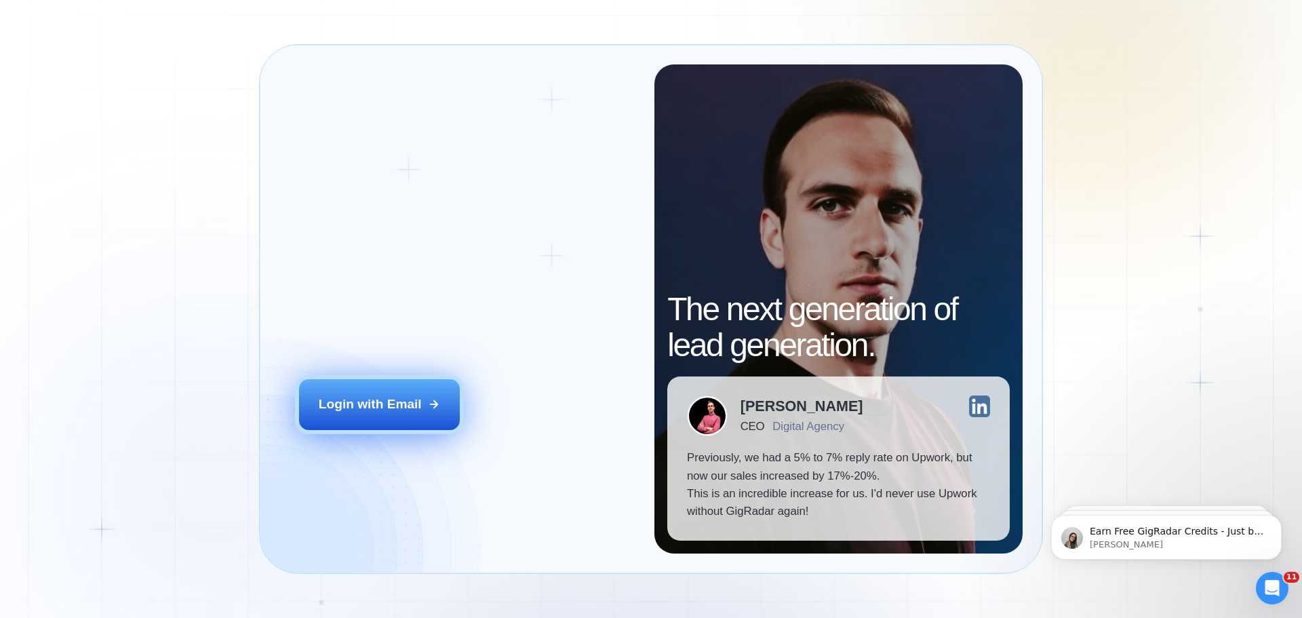
click at [367, 403] on div "Login with Email" at bounding box center [370, 404] width 103 height 18
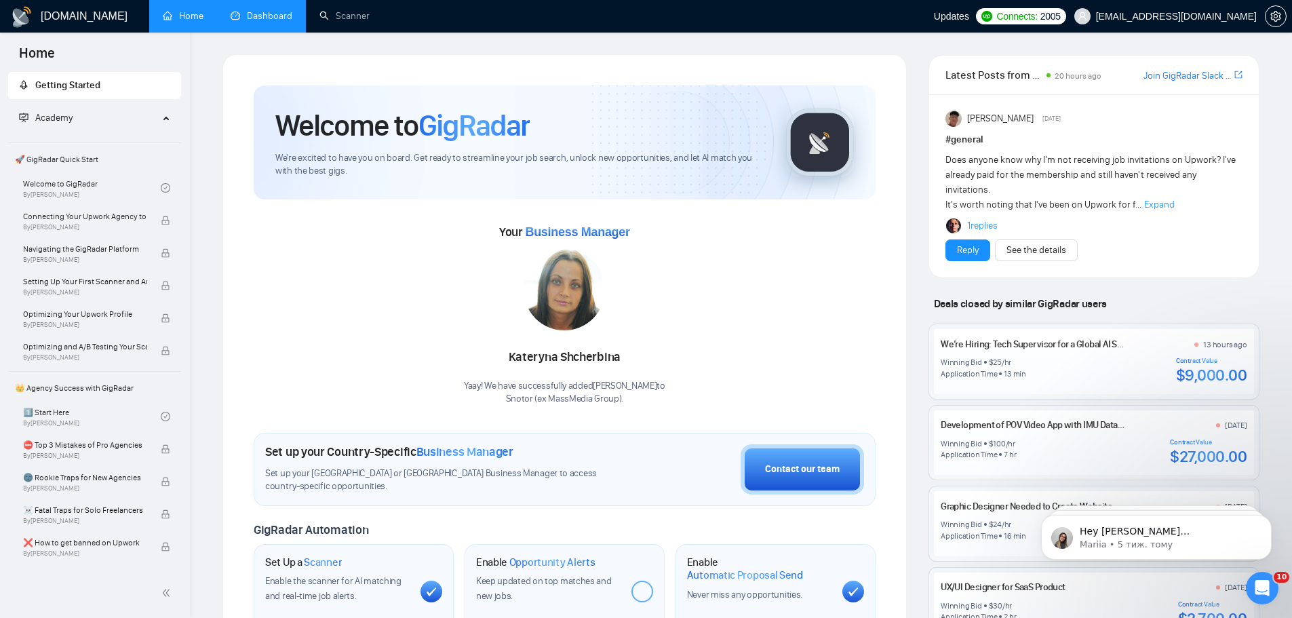
click at [267, 10] on link "Dashboard" at bounding box center [262, 16] width 62 height 12
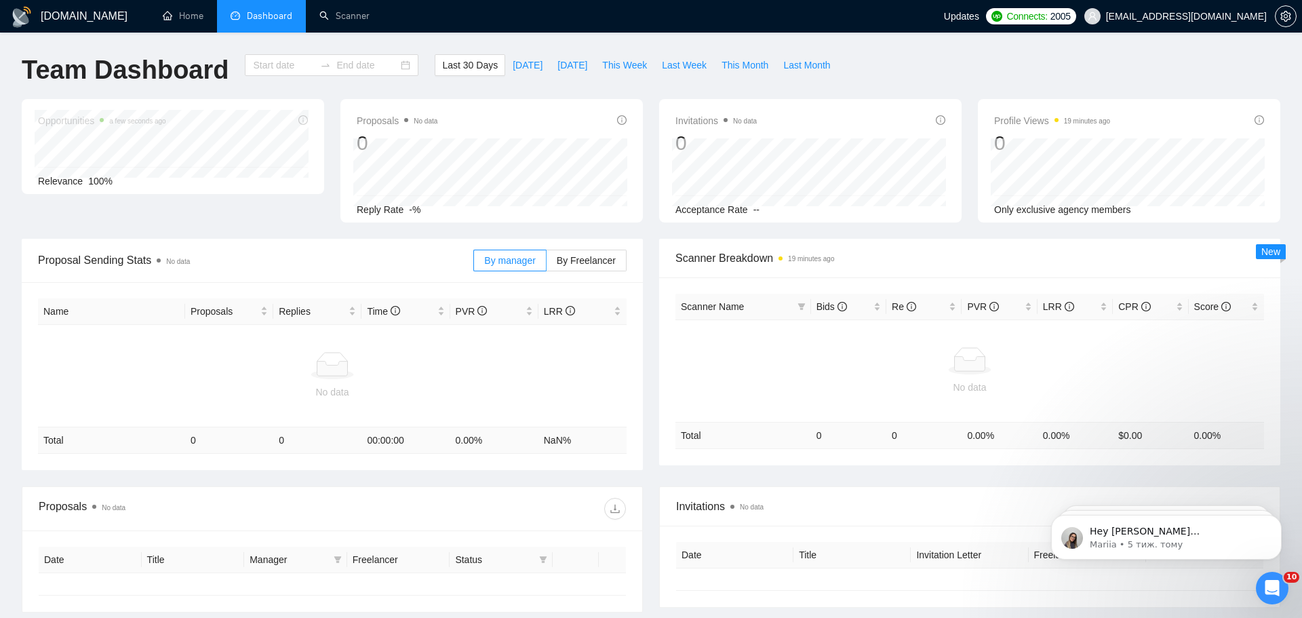
type input "2025-07-12"
type input "2025-08-11"
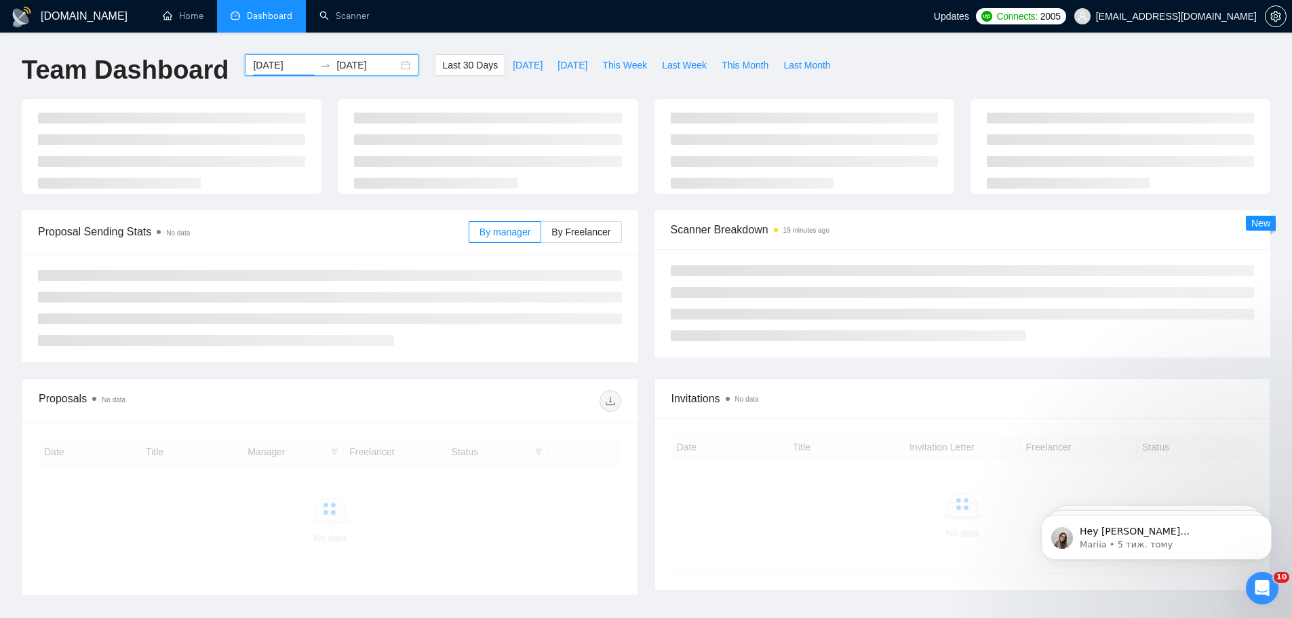
click at [271, 72] on input "2025-07-12" at bounding box center [284, 65] width 62 height 15
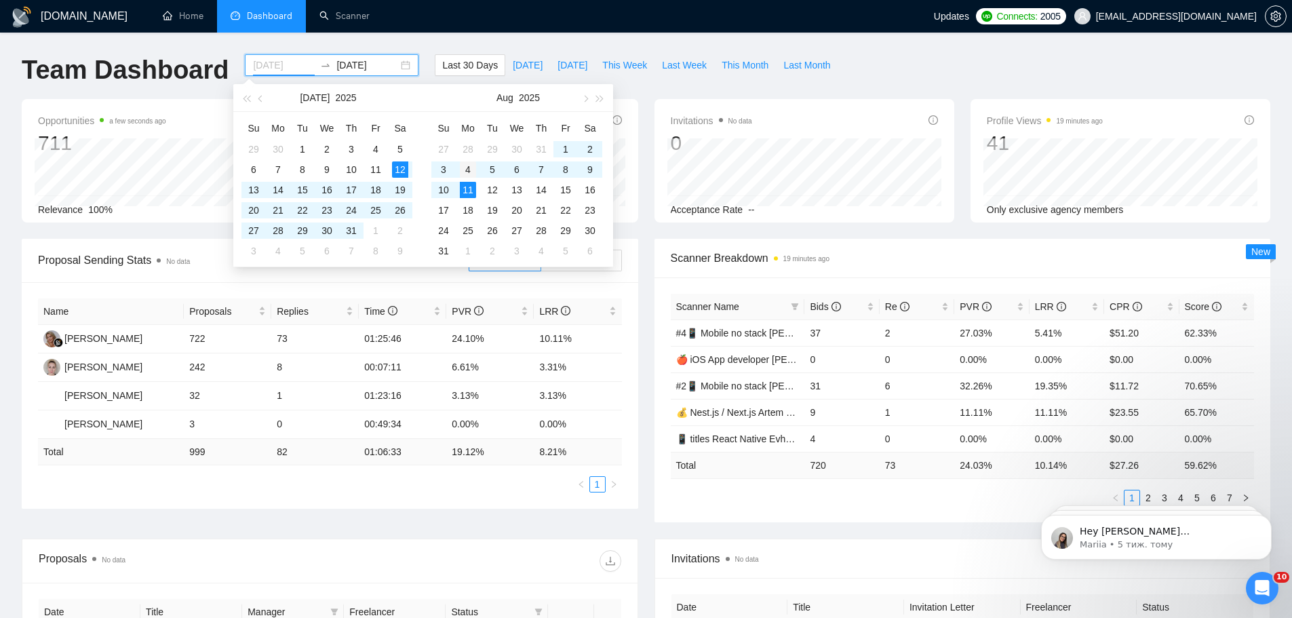
type input "2025-08-04"
click at [465, 176] on div "4" at bounding box center [468, 169] width 16 height 16
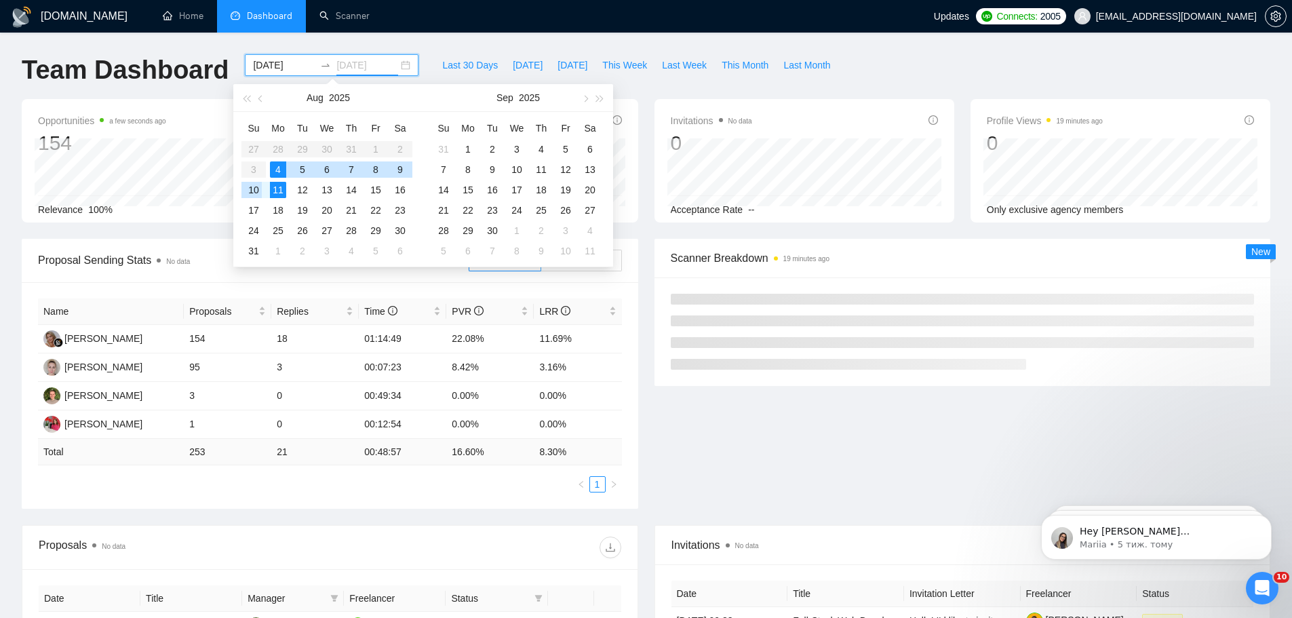
type input "2025-08-10"
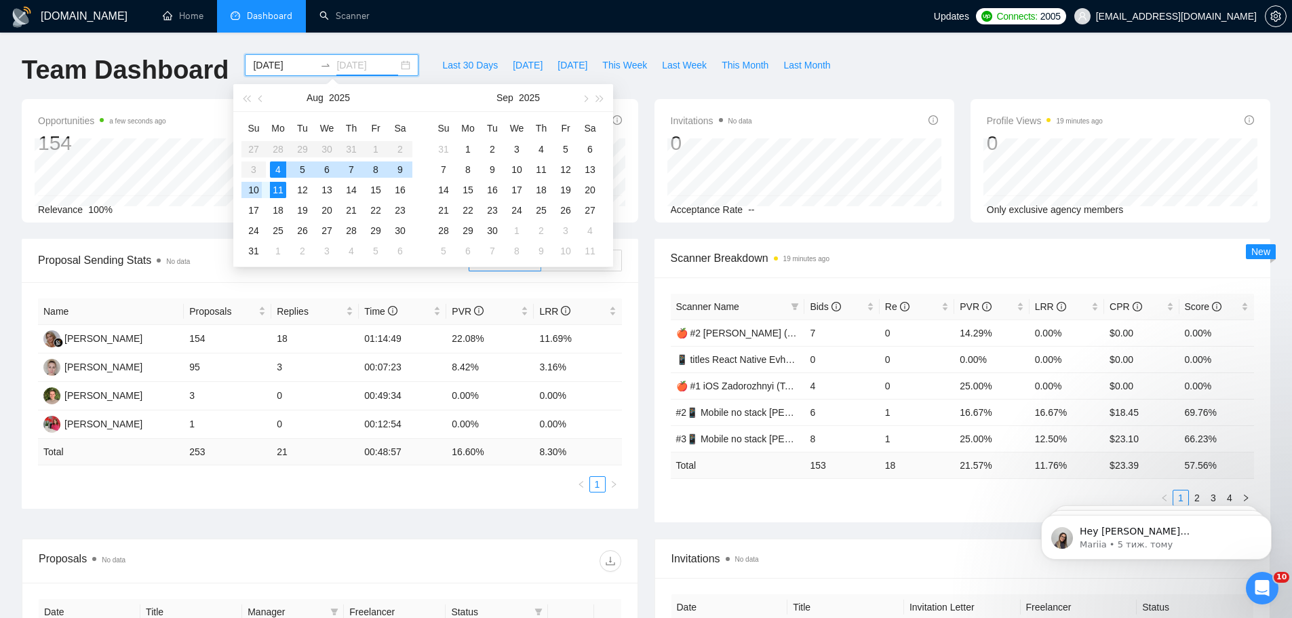
click at [255, 188] on div "10" at bounding box center [253, 190] width 16 height 16
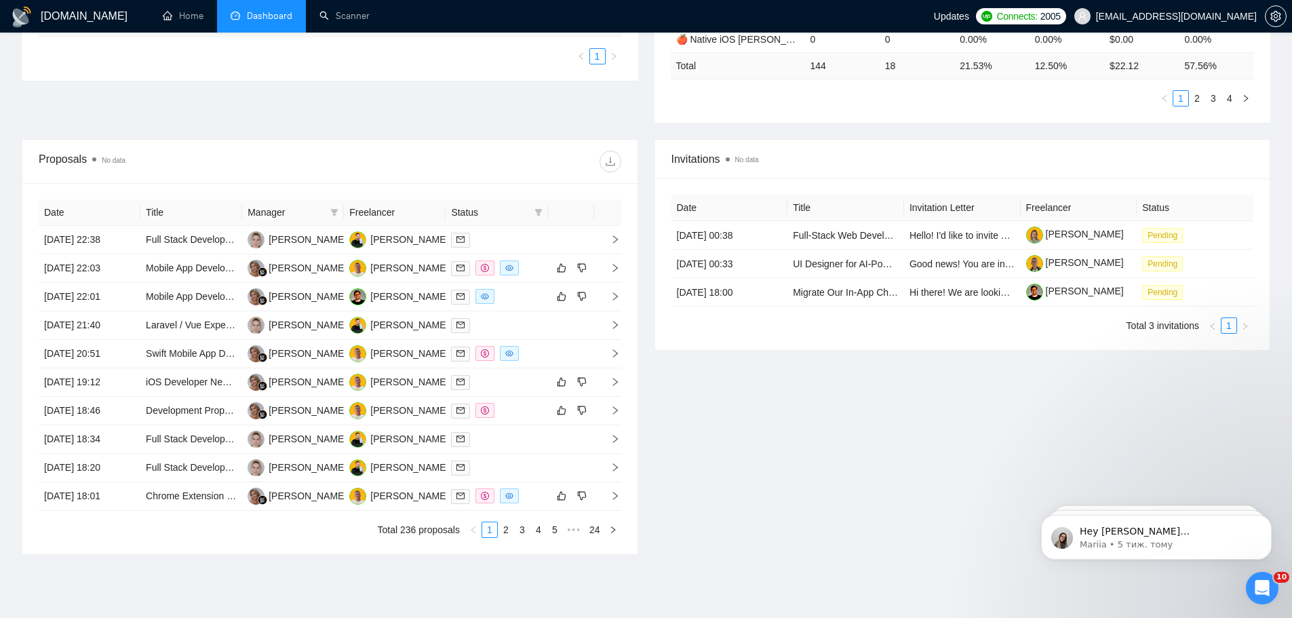
scroll to position [407, 0]
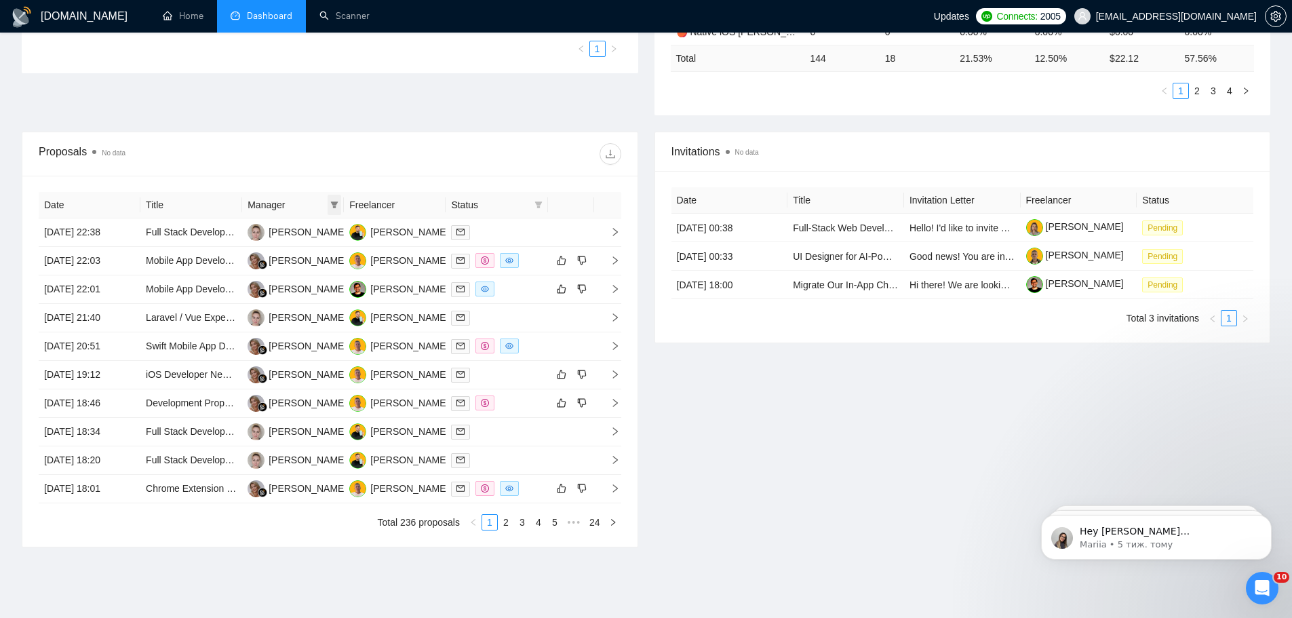
click at [332, 205] on icon "filter" at bounding box center [334, 205] width 8 height 8
click at [231, 296] on input "checkbox" at bounding box center [232, 295] width 11 height 11
checkbox input "true"
click at [375, 155] on div at bounding box center [475, 154] width 291 height 22
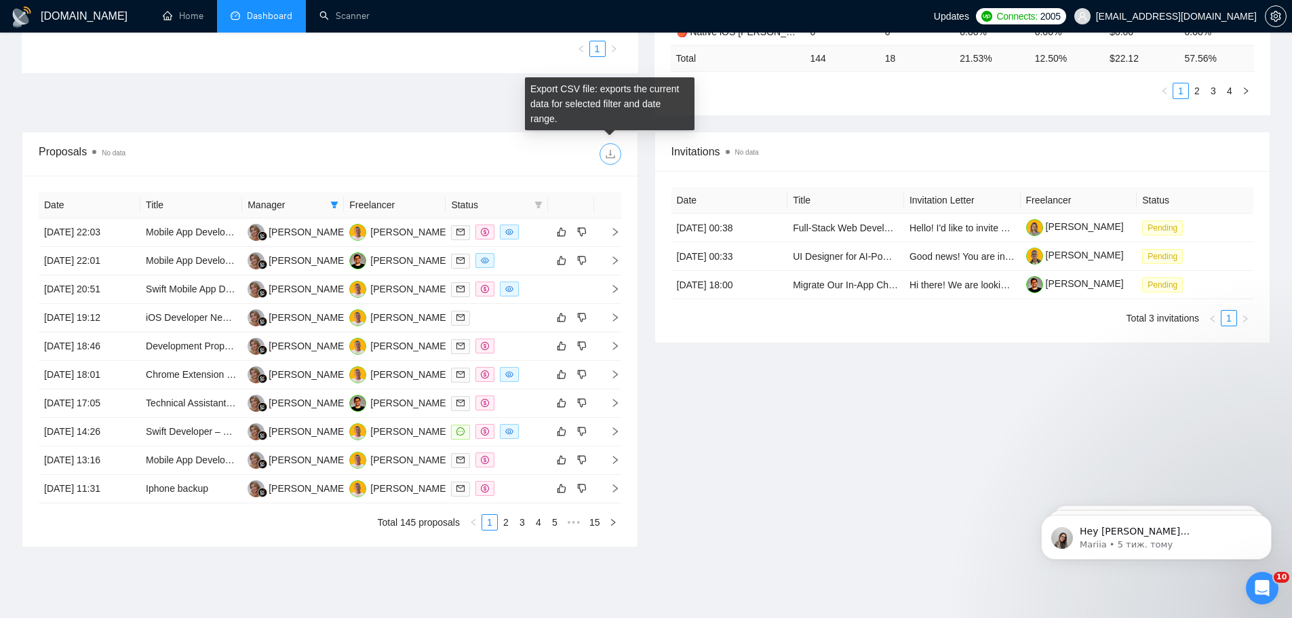
click at [604, 155] on span "download" at bounding box center [610, 154] width 20 height 11
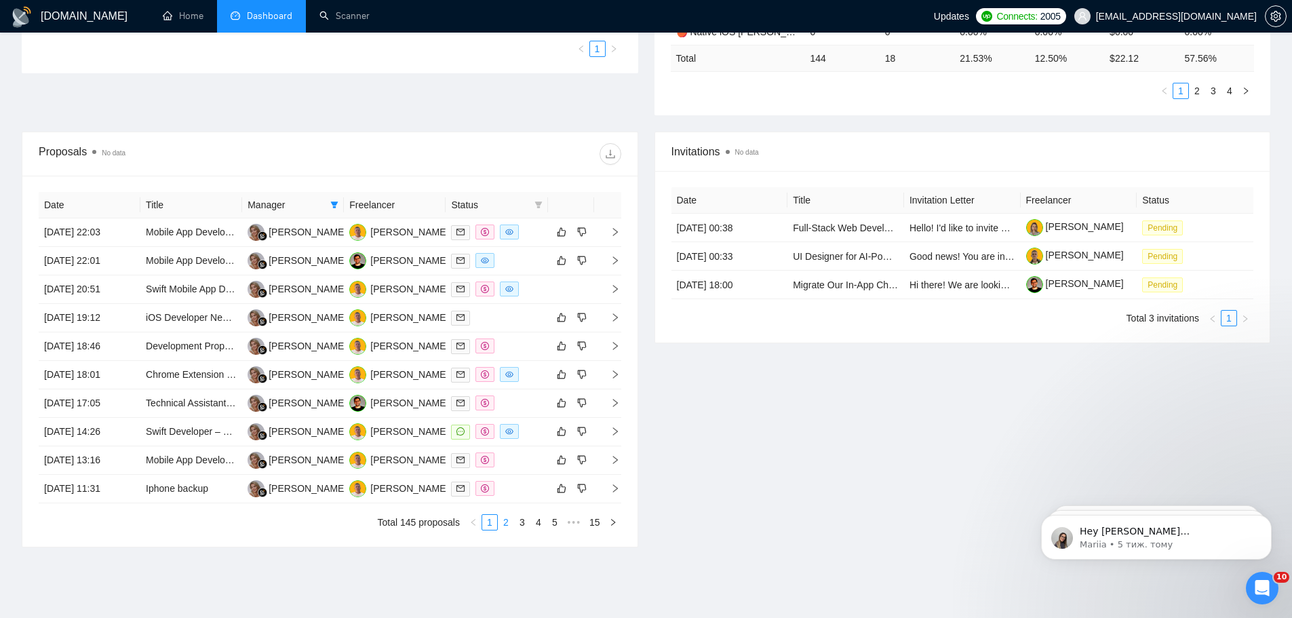
click at [507, 521] on link "2" at bounding box center [505, 522] width 15 height 15
click at [520, 524] on link "3" at bounding box center [522, 522] width 15 height 15
click at [537, 526] on link "4" at bounding box center [538, 522] width 15 height 15
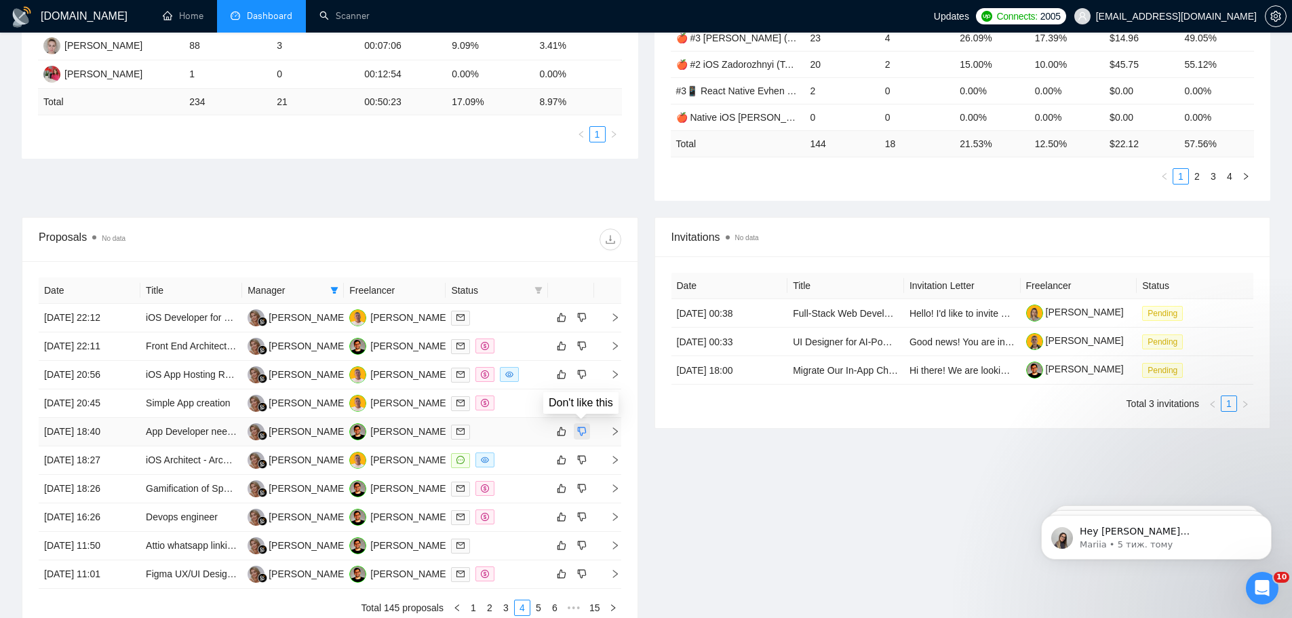
scroll to position [389, 0]
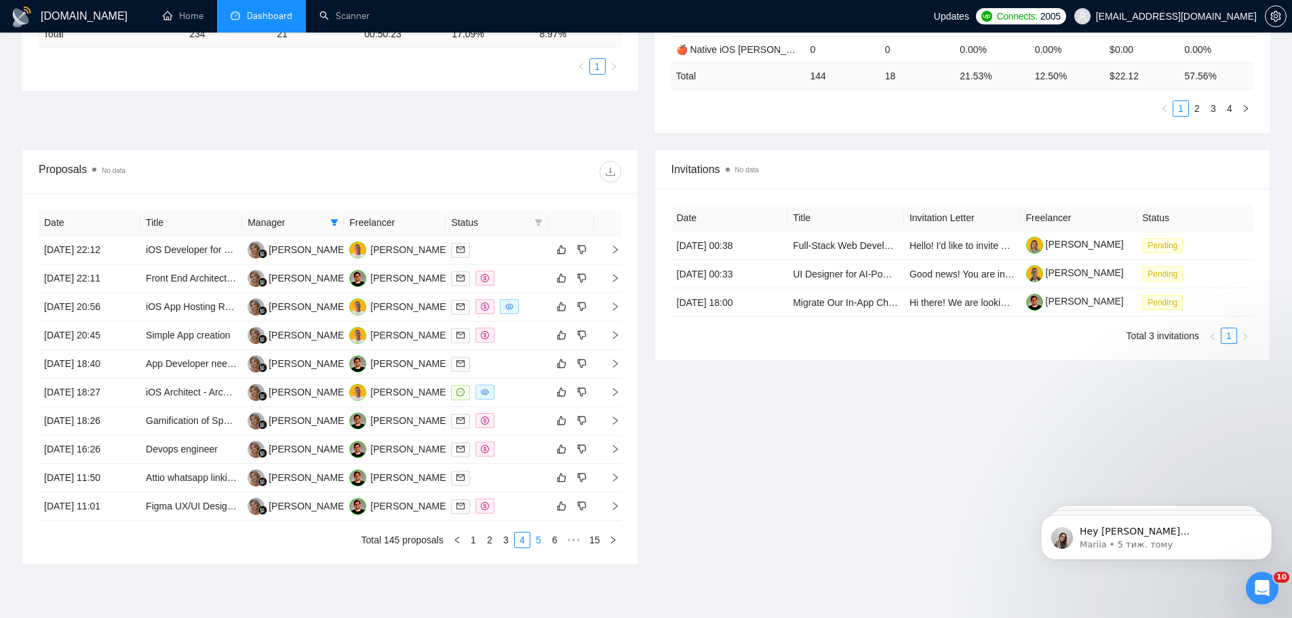
click at [537, 546] on link "5" at bounding box center [538, 539] width 15 height 15
click at [540, 544] on link "6" at bounding box center [538, 539] width 15 height 15
click at [539, 540] on link "7" at bounding box center [538, 539] width 15 height 15
click at [543, 540] on link "8" at bounding box center [538, 539] width 15 height 15
click at [534, 537] on link "9" at bounding box center [534, 539] width 15 height 15
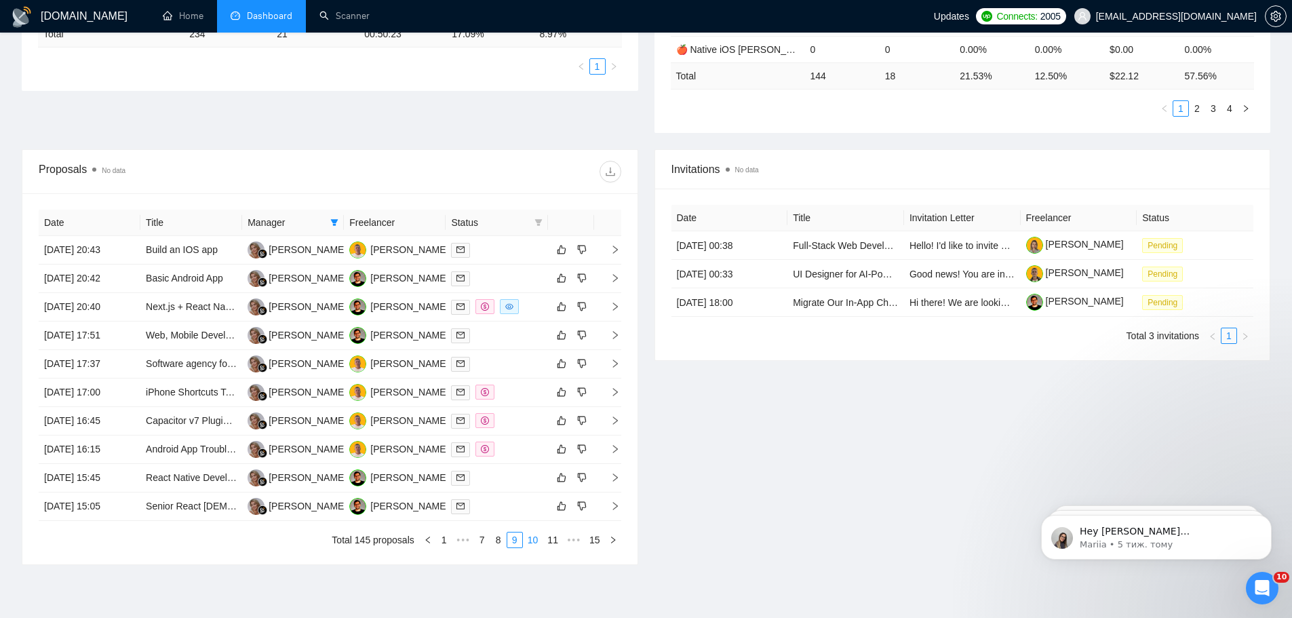
click at [533, 545] on link "10" at bounding box center [533, 539] width 19 height 15
click at [536, 539] on link "11" at bounding box center [533, 539] width 19 height 15
click at [534, 543] on link "12" at bounding box center [533, 539] width 19 height 15
click at [550, 544] on link "13" at bounding box center [554, 539] width 19 height 15
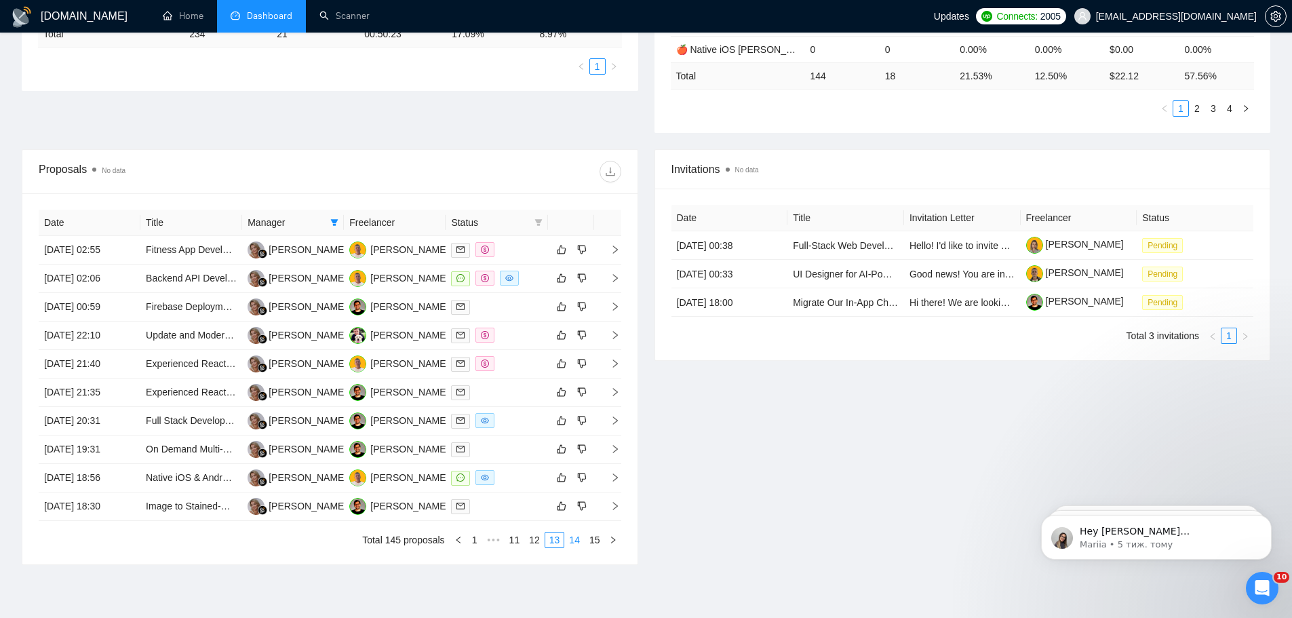
click at [572, 541] on link "14" at bounding box center [574, 539] width 19 height 15
click at [593, 544] on link "15" at bounding box center [594, 539] width 19 height 15
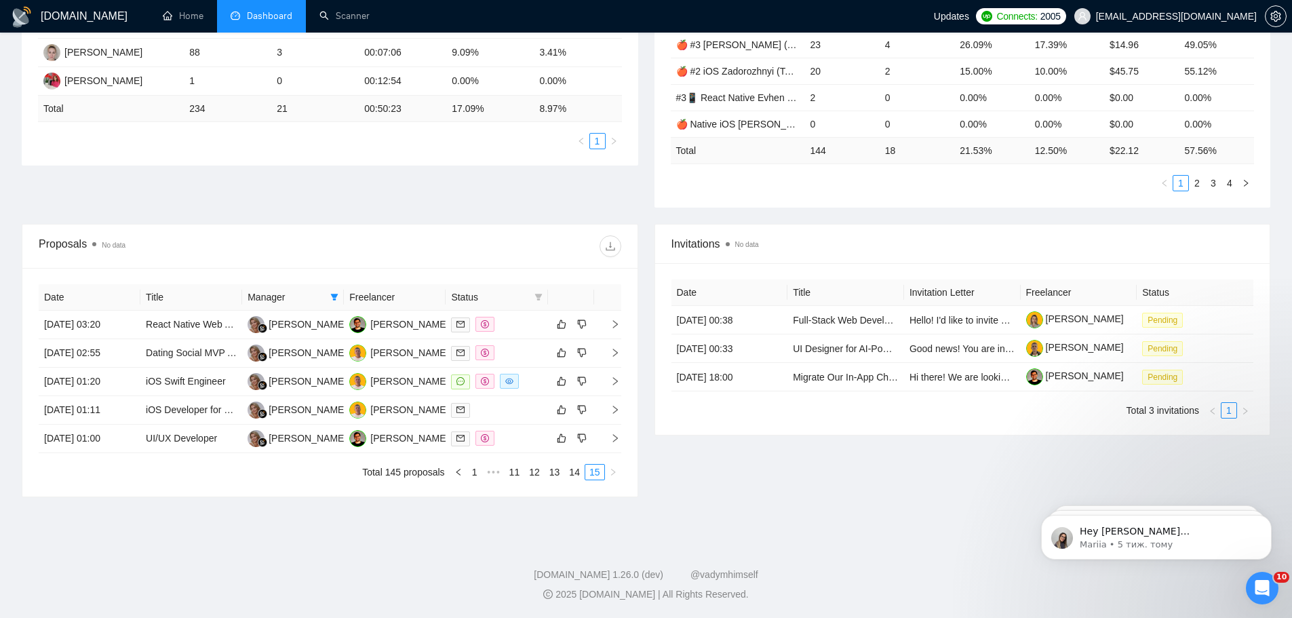
scroll to position [0, 0]
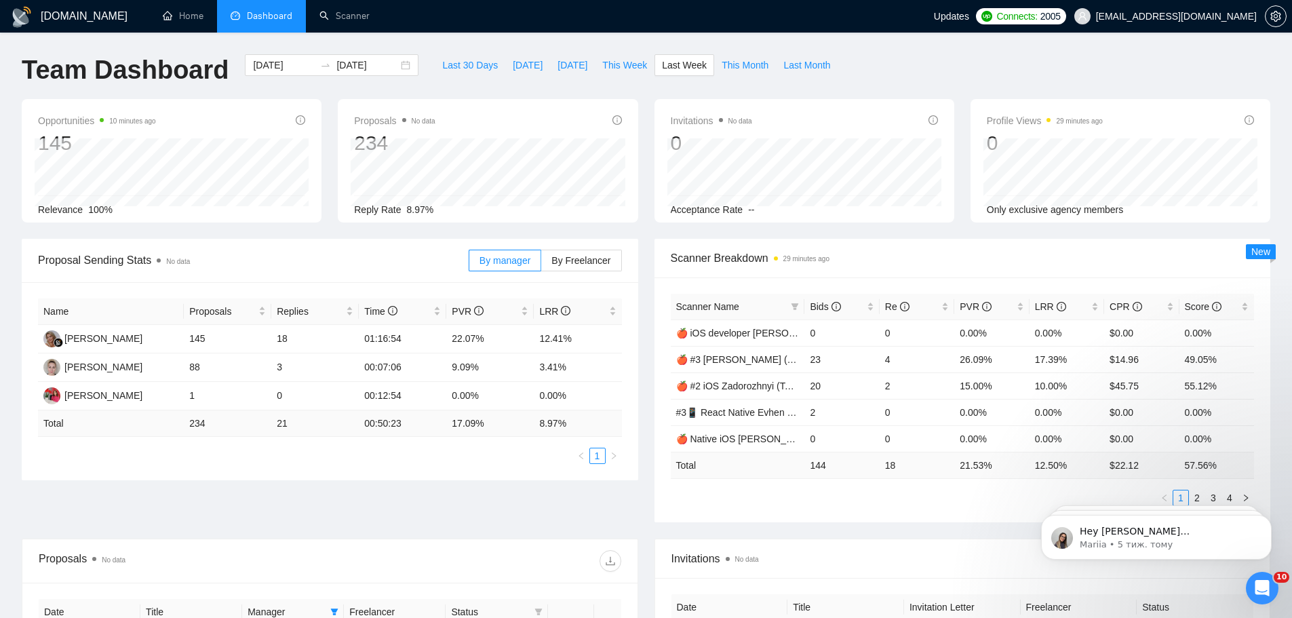
click at [264, 20] on span "Dashboard" at bounding box center [269, 16] width 45 height 12
click at [285, 64] on input "2025-08-04" at bounding box center [284, 65] width 62 height 15
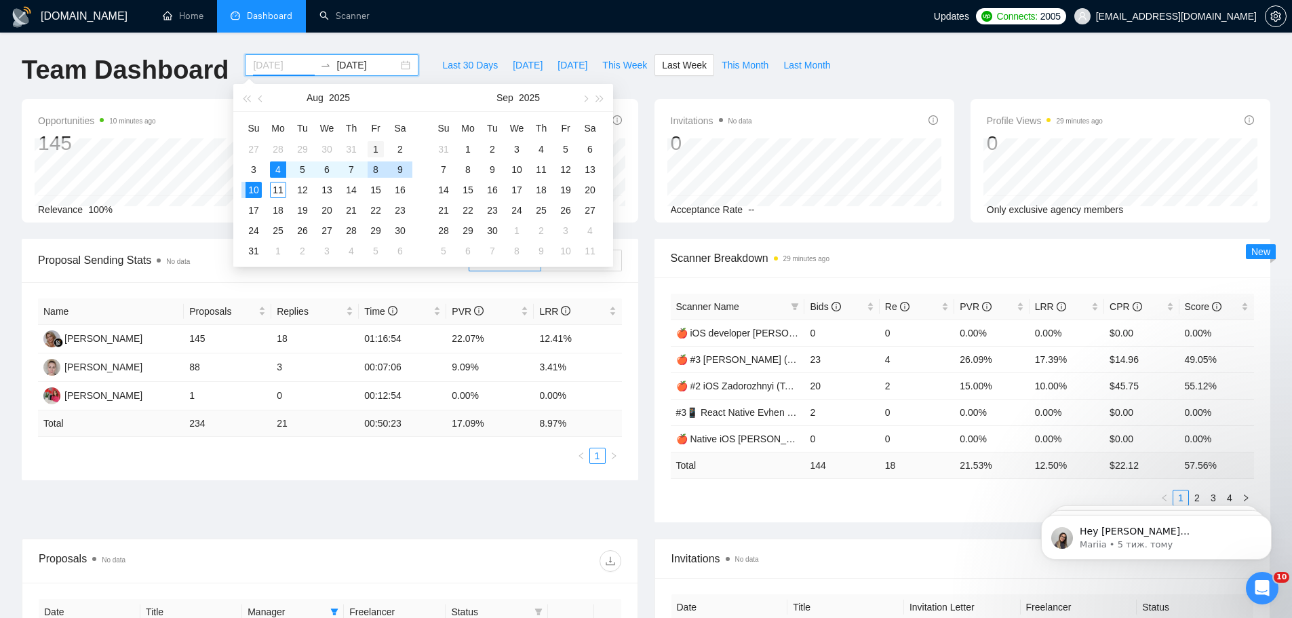
type input "2025-08-01"
click at [376, 149] on div "1" at bounding box center [376, 149] width 16 height 16
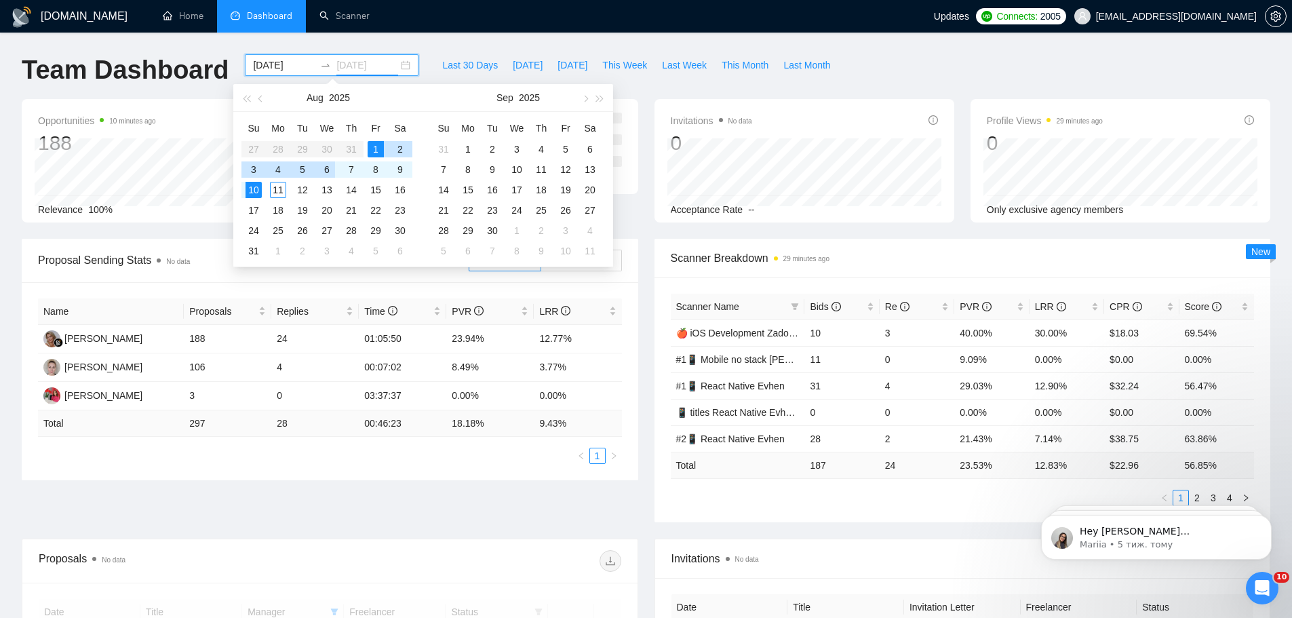
type input "2025-08-10"
click at [250, 193] on div "10" at bounding box center [253, 190] width 16 height 16
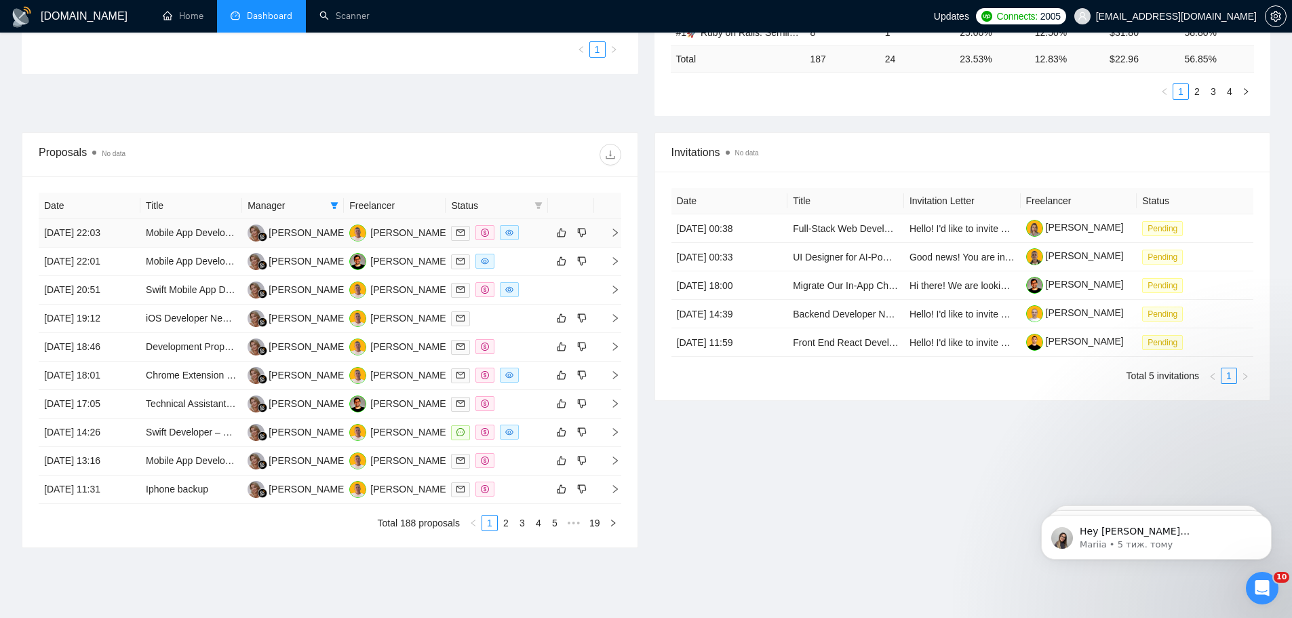
scroll to position [407, 0]
click at [328, 202] on span at bounding box center [335, 205] width 14 height 20
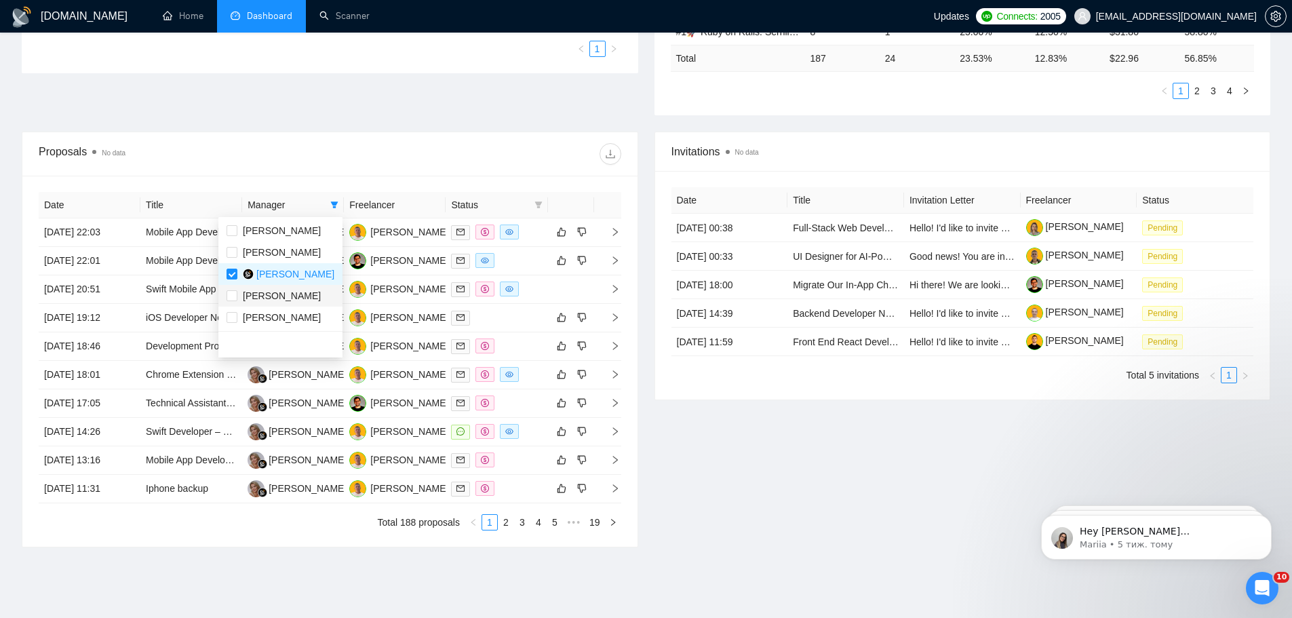
click at [272, 293] on span "Tetiana Kokhanevych" at bounding box center [282, 295] width 78 height 11
checkbox input "true"
click at [232, 275] on input "checkbox" at bounding box center [232, 274] width 11 height 11
checkbox input "false"
click at [526, 160] on div at bounding box center [475, 154] width 291 height 22
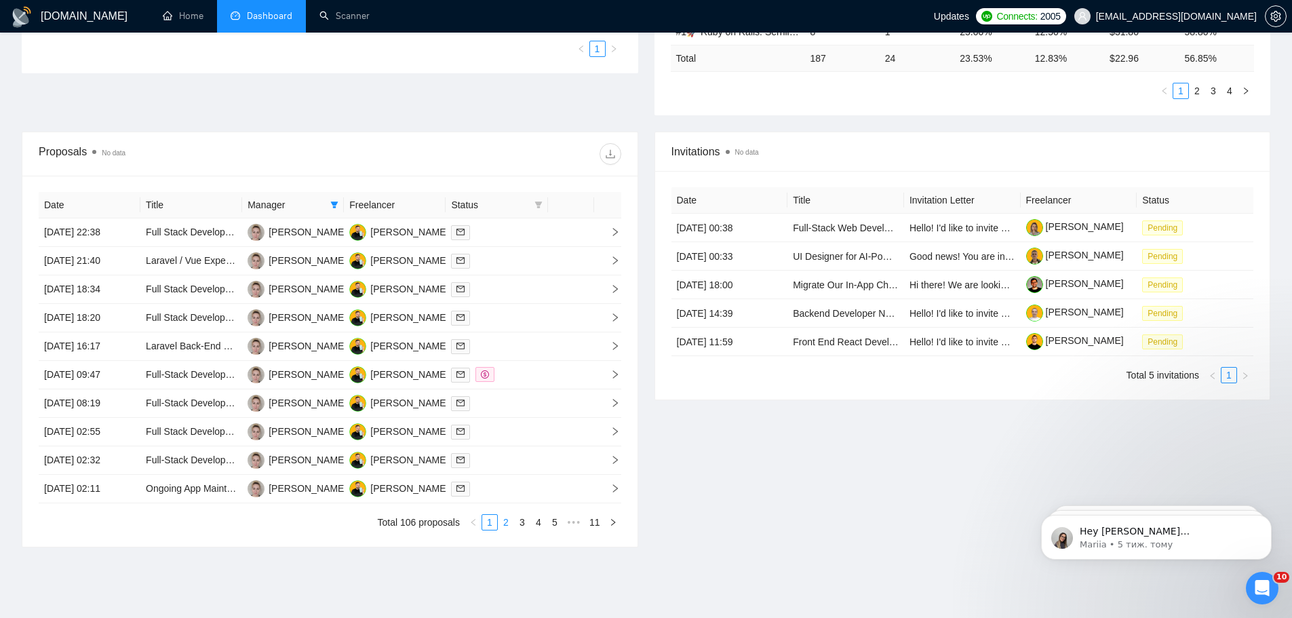
click at [507, 519] on link "2" at bounding box center [505, 522] width 15 height 15
click at [490, 522] on link "1" at bounding box center [489, 522] width 15 height 15
click at [254, 233] on div "1851296401418494890" at bounding box center [302, 235] width 119 height 28
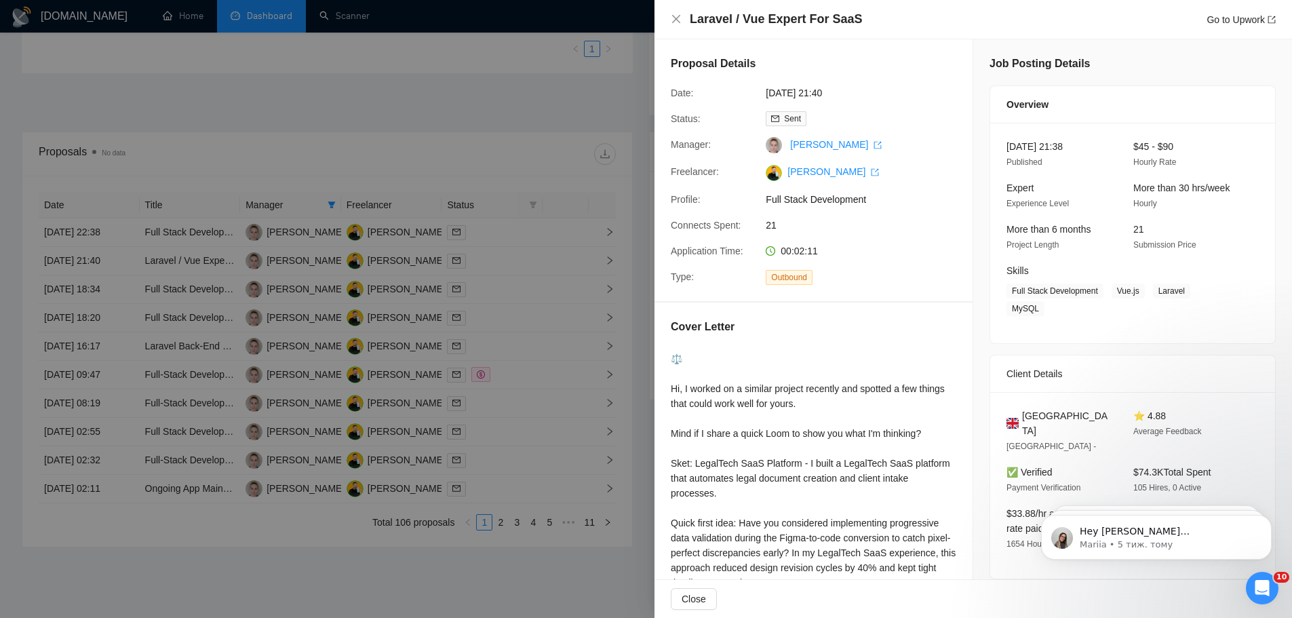
click at [772, 149] on img at bounding box center [774, 145] width 16 height 16
click at [820, 146] on link "Tetiana Kokhanevych" at bounding box center [836, 144] width 92 height 11
click at [677, 19] on icon "close" at bounding box center [676, 19] width 8 height 8
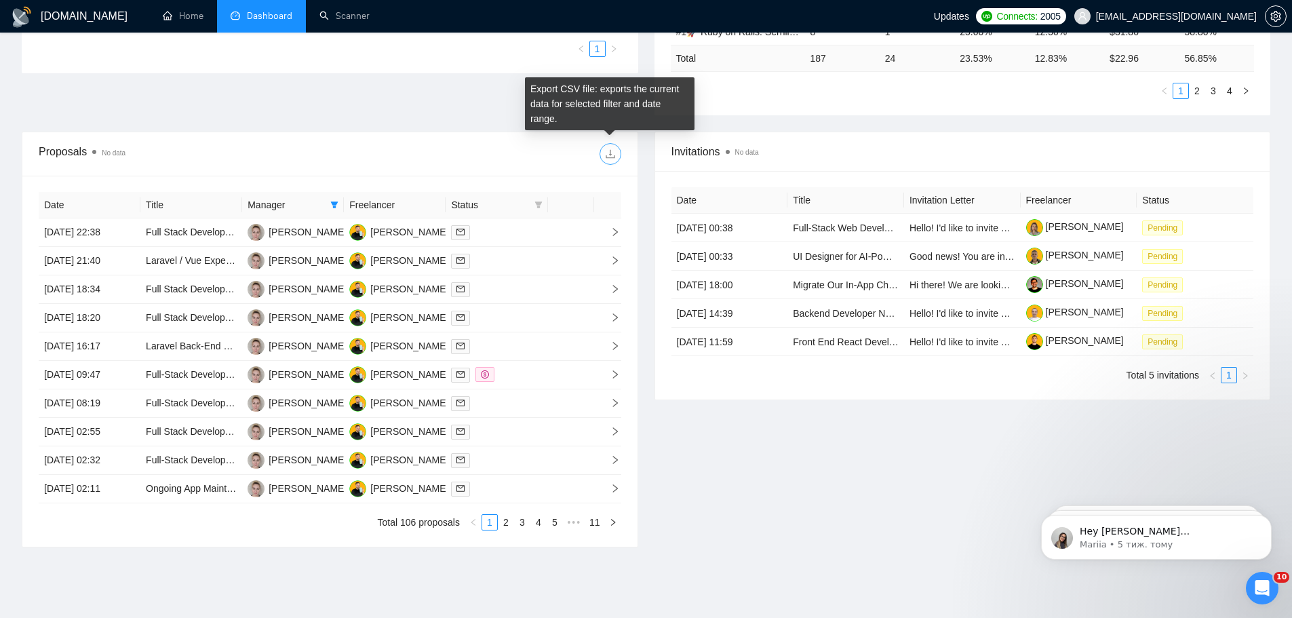
click at [612, 157] on icon "download" at bounding box center [610, 154] width 11 height 11
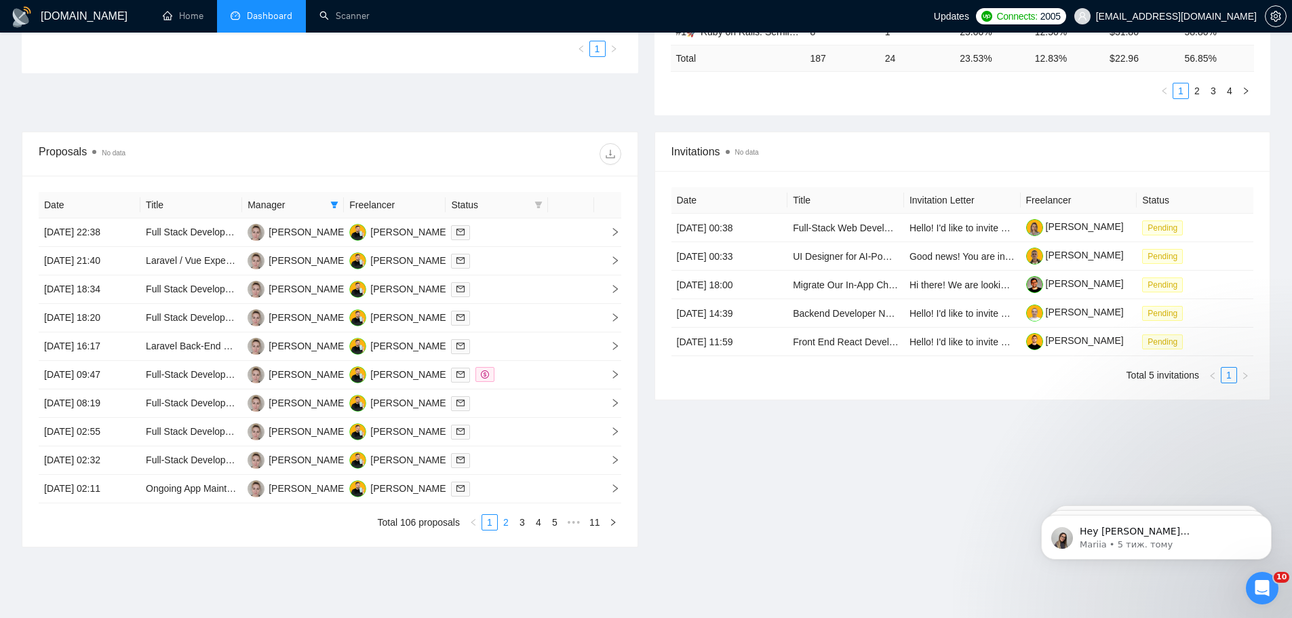
click at [504, 522] on link "2" at bounding box center [505, 522] width 15 height 15
click at [530, 525] on link "3" at bounding box center [522, 522] width 15 height 15
click at [540, 524] on link "4" at bounding box center [538, 522] width 15 height 15
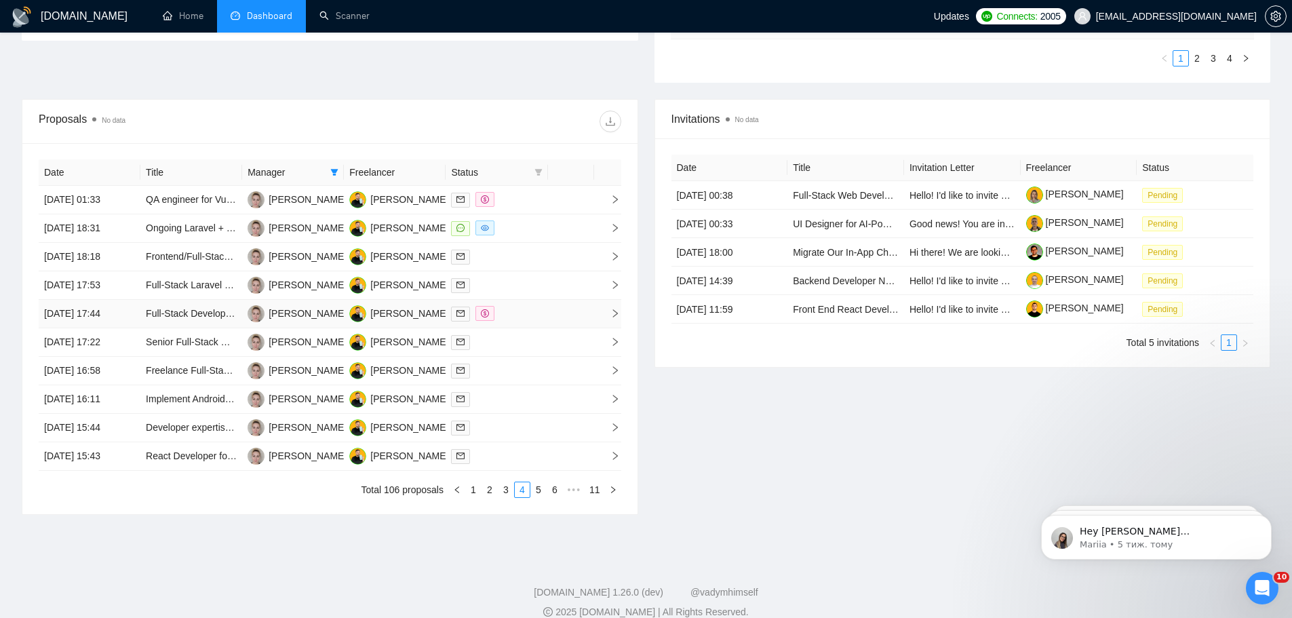
scroll to position [457, 0]
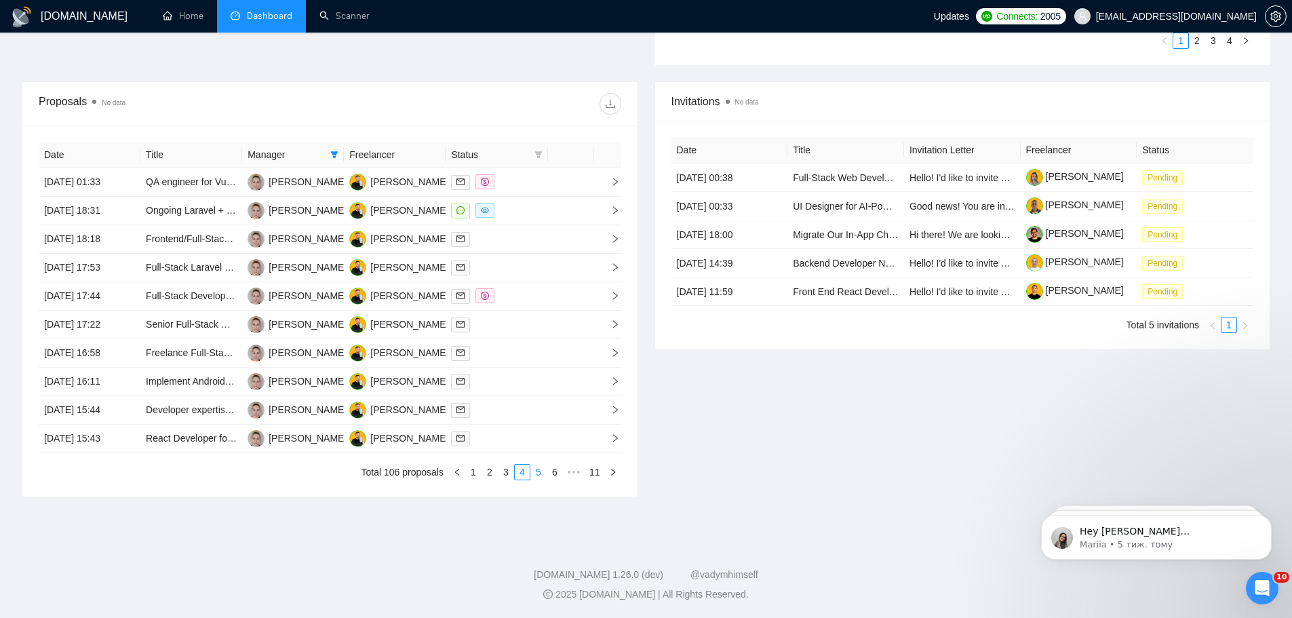
click at [538, 469] on link "5" at bounding box center [538, 472] width 15 height 15
click at [541, 475] on link "6" at bounding box center [538, 472] width 15 height 15
click at [538, 472] on link "7" at bounding box center [538, 472] width 15 height 15
click at [536, 470] on link "8" at bounding box center [538, 472] width 15 height 15
click at [560, 469] on link "9" at bounding box center [556, 472] width 15 height 15
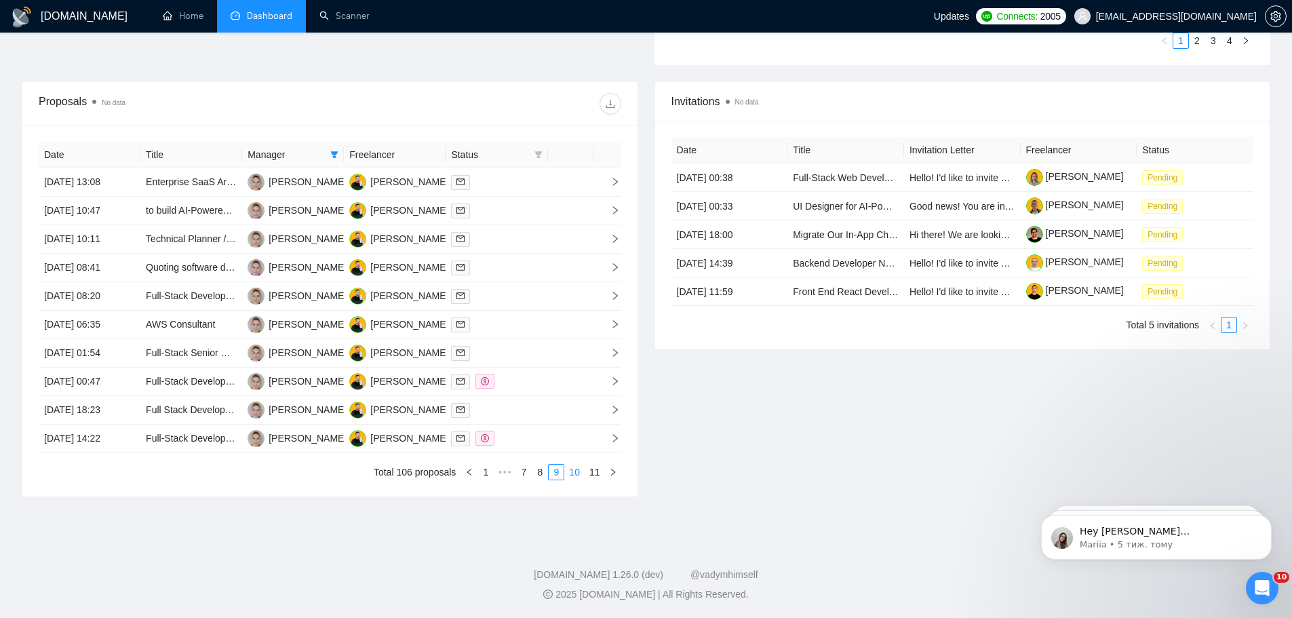
click at [574, 471] on link "10" at bounding box center [574, 472] width 19 height 15
click at [593, 475] on link "11" at bounding box center [594, 472] width 19 height 15
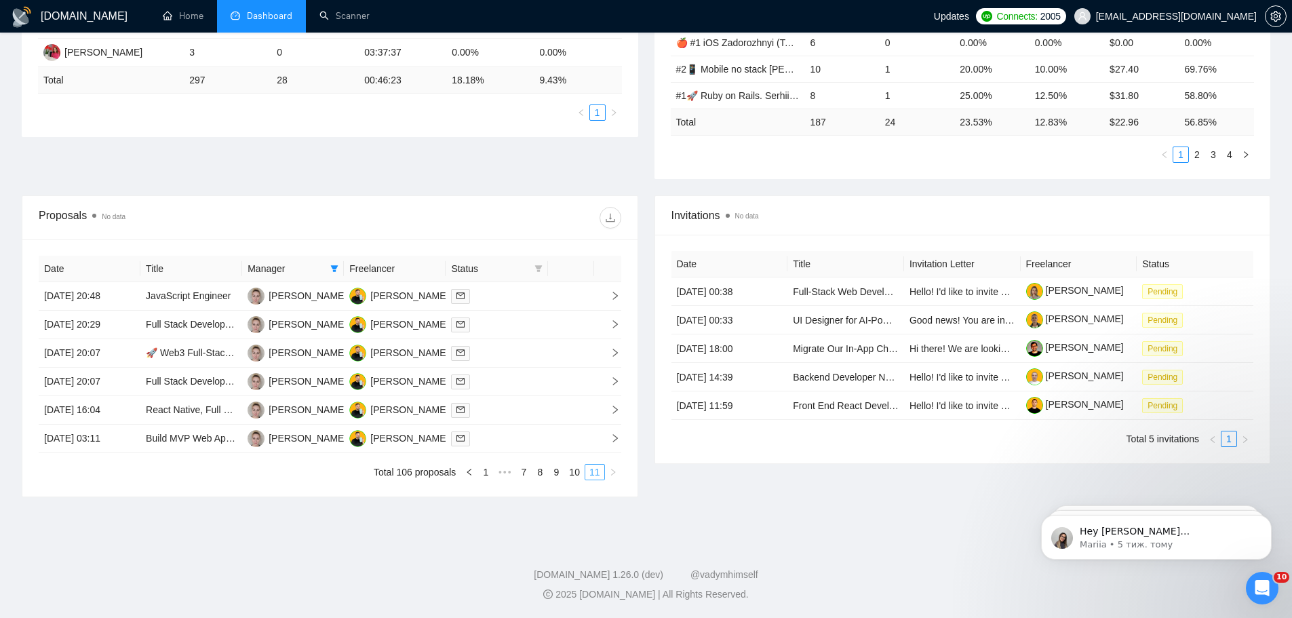
scroll to position [343, 0]
